Goal: Check status

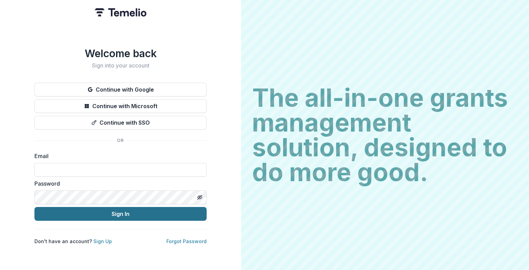
type input "**********"
click at [117, 213] on button "Sign In" at bounding box center [120, 214] width 172 height 14
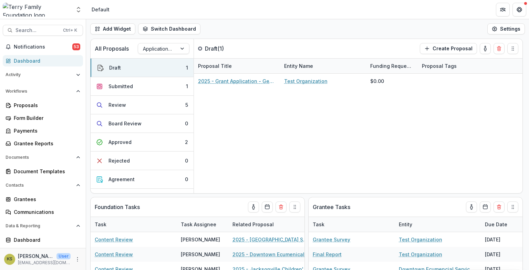
click at [49, 61] on div "Dashboard" at bounding box center [46, 60] width 64 height 7
click at [149, 87] on button "Submitted 1" at bounding box center [142, 86] width 103 height 19
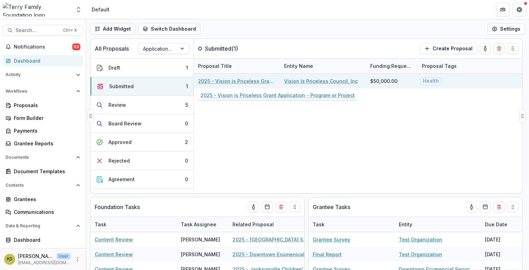
click at [241, 81] on link "2025 - Vision is Priceless Grant Application - Program or Project" at bounding box center [237, 80] width 78 height 7
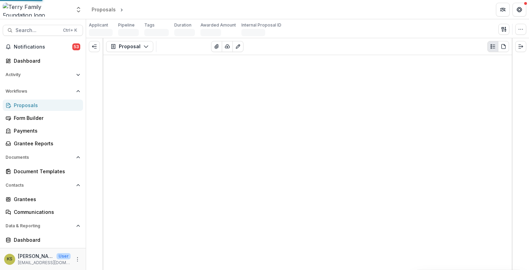
click at [241, 81] on div "Proposal Proposal Payments Reports Grant Agreements Board Summaries Bank Detail…" at bounding box center [307, 154] width 408 height 232
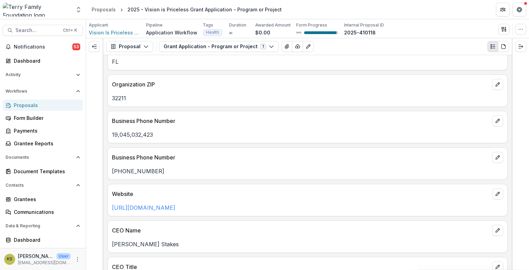
scroll to position [573, 0]
